Goal: Browse casually

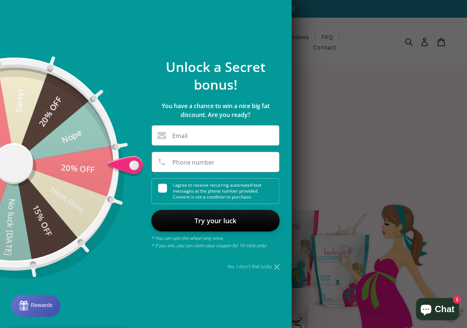
click at [186, 138] on label "Email" at bounding box center [179, 136] width 15 height 6
click at [186, 138] on input "Email" at bounding box center [215, 136] width 127 height 11
click at [279, 265] on icon at bounding box center [277, 267] width 6 height 6
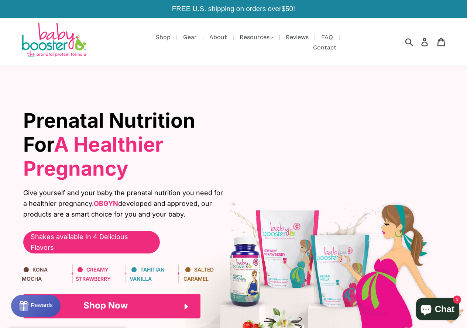
click at [97, 300] on span "Shop Now" at bounding box center [105, 305] width 44 height 11
